Goal: Find specific page/section: Find specific page/section

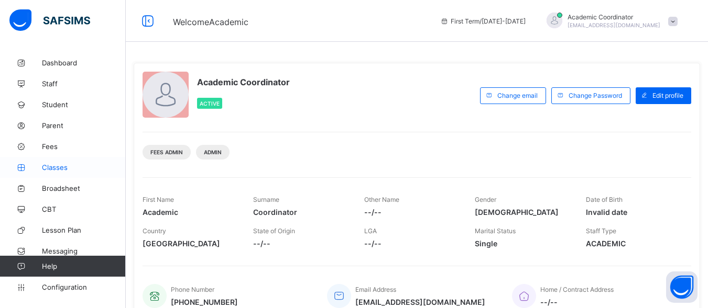
click at [60, 167] on span "Classes" at bounding box center [84, 167] width 84 height 8
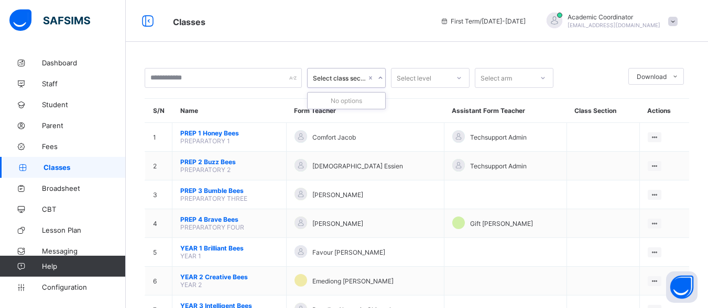
click at [376, 75] on div at bounding box center [380, 78] width 10 height 17
click at [426, 76] on div "Select level" at bounding box center [413, 78] width 35 height 20
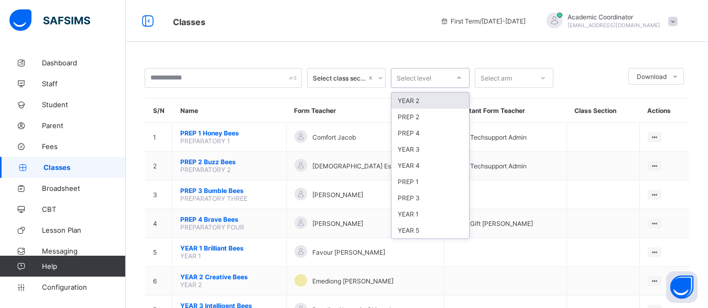
click at [458, 79] on icon at bounding box center [459, 78] width 4 height 2
click at [454, 81] on div at bounding box center [459, 78] width 18 height 17
click at [415, 130] on div "PREP 4" at bounding box center [430, 133] width 78 height 16
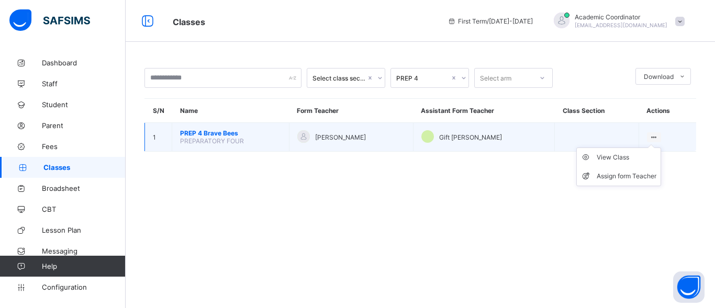
click at [650, 136] on icon at bounding box center [654, 138] width 9 height 8
click at [623, 156] on div "View Class" at bounding box center [627, 157] width 60 height 10
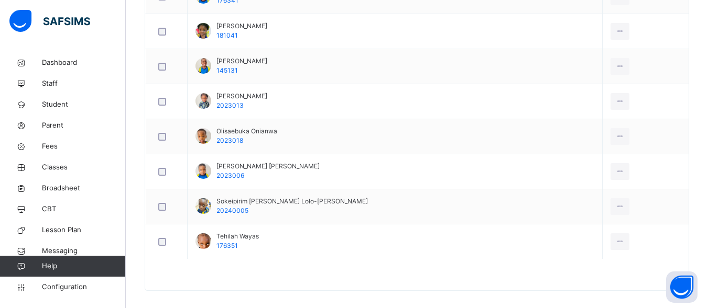
scroll to position [689, 0]
